Goal: Transaction & Acquisition: Subscribe to service/newsletter

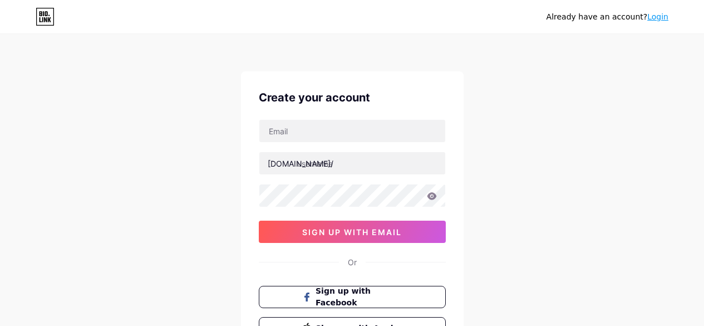
click at [407, 128] on input "text" at bounding box center [352, 131] width 186 height 22
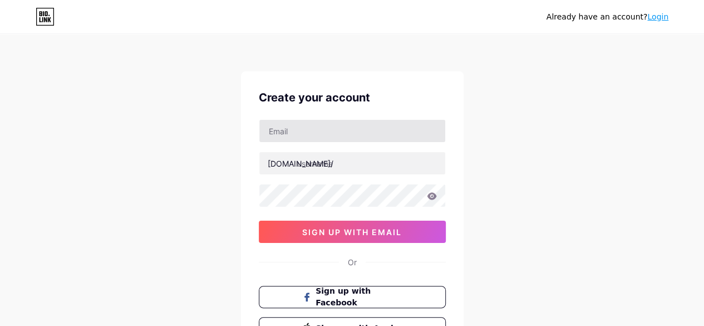
type input "[EMAIL_ADDRESS][DOMAIN_NAME]"
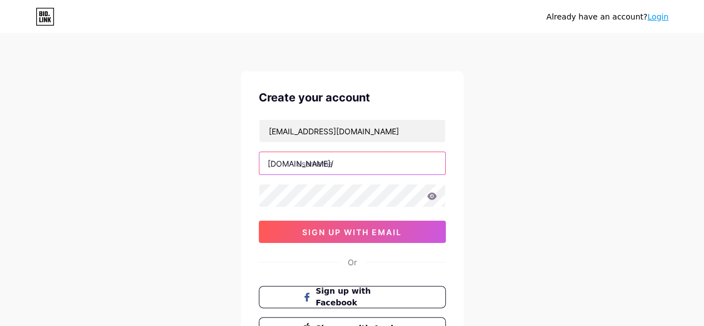
click at [379, 166] on input "text" at bounding box center [352, 163] width 186 height 22
type input "h"
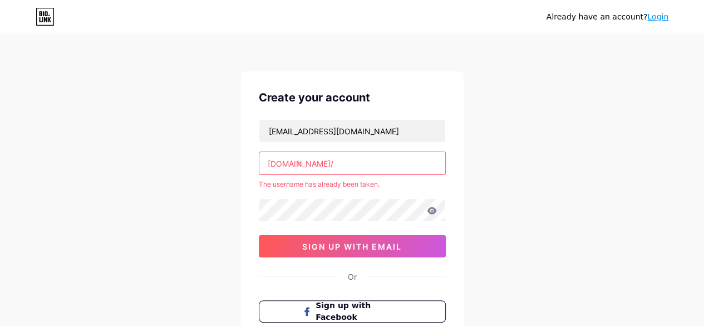
click at [343, 161] on input "h" at bounding box center [352, 163] width 186 height 22
paste input "havenandhem"
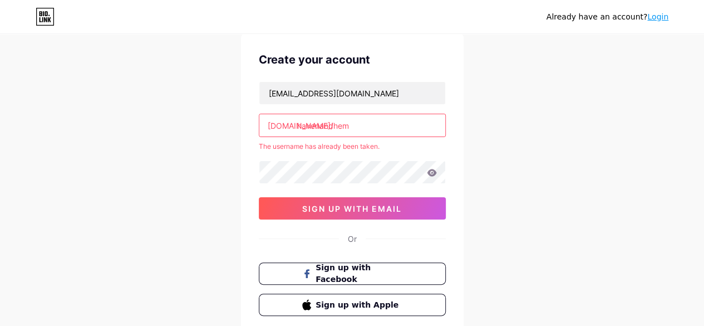
scroll to position [38, 0]
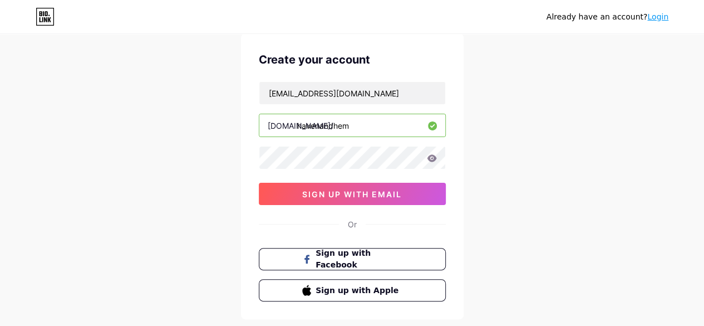
type input "havenandhem"
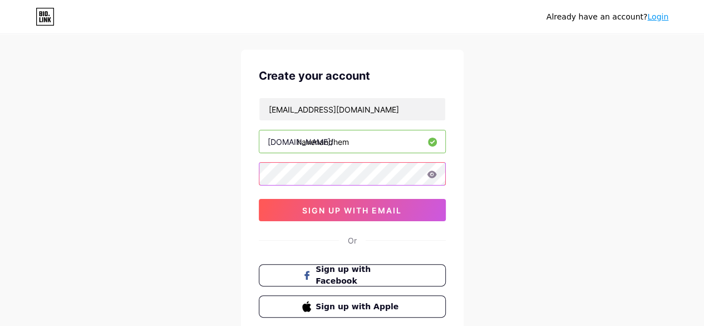
scroll to position [0, 0]
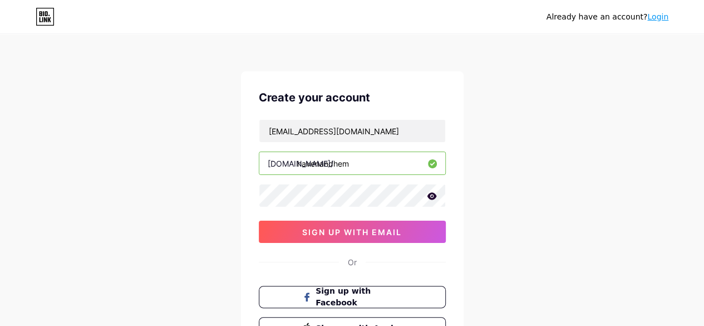
click at [435, 196] on icon at bounding box center [431, 195] width 9 height 7
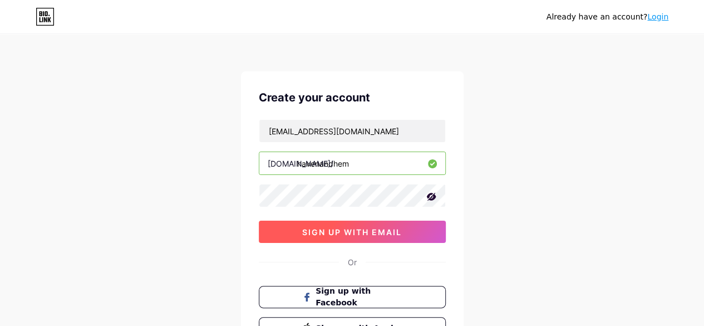
click at [367, 232] on span "sign up with email" at bounding box center [352, 231] width 100 height 9
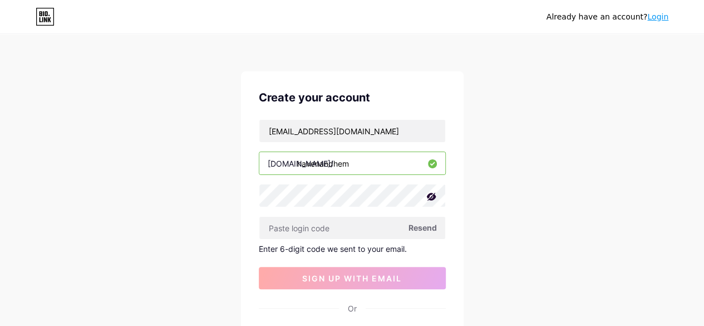
click at [426, 227] on span "Resend" at bounding box center [423, 228] width 28 height 12
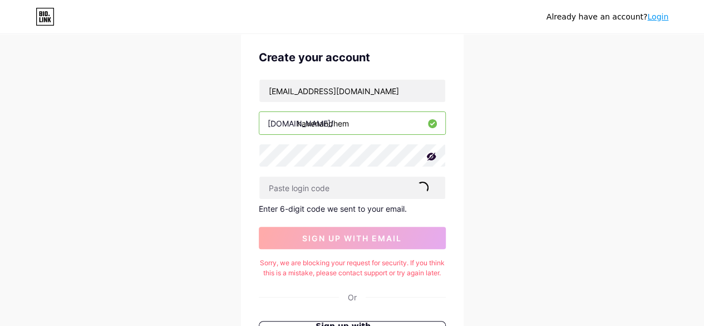
scroll to position [24, 0]
